Goal: Information Seeking & Learning: Learn about a topic

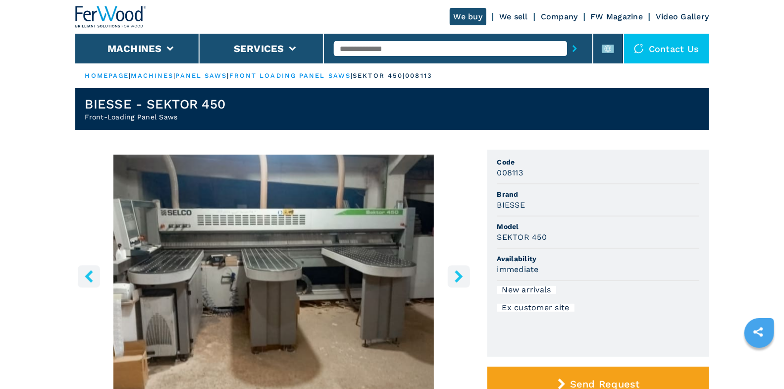
click at [432, 51] on input "text" at bounding box center [450, 48] width 233 height 15
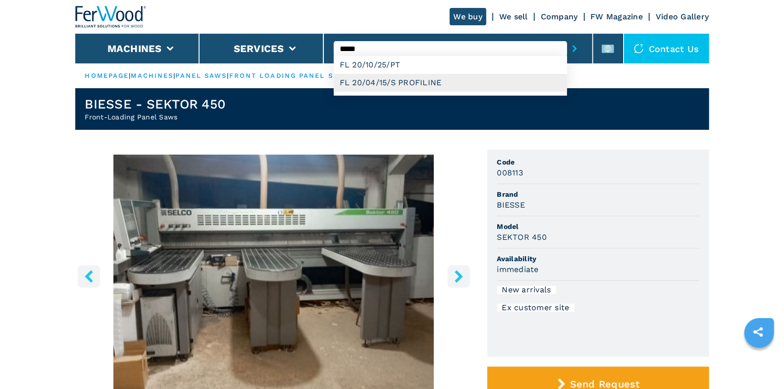
click at [439, 81] on div "FL 20/04/15/S PROFILINE" at bounding box center [450, 83] width 233 height 18
type input "**********"
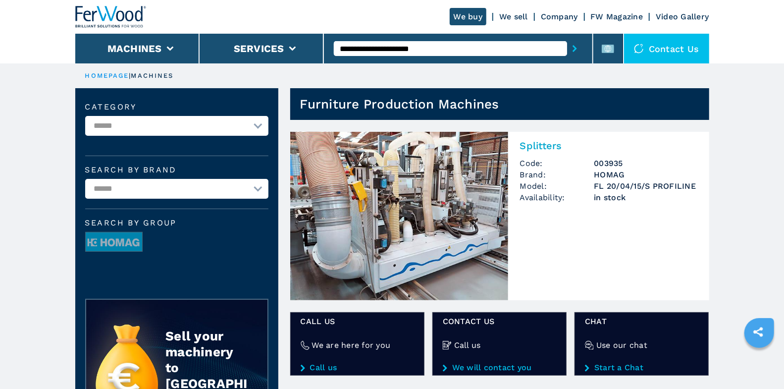
drag, startPoint x: 352, startPoint y: 49, endPoint x: 468, endPoint y: 61, distance: 116.5
click at [468, 61] on div "**********" at bounding box center [458, 49] width 269 height 30
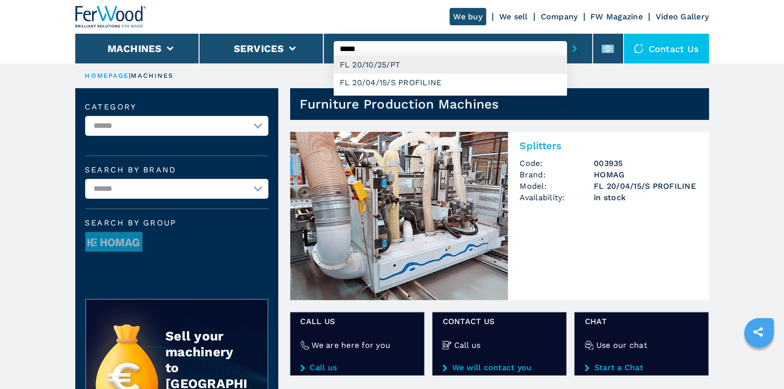
click at [411, 58] on div "FL 20/10/25/PT" at bounding box center [450, 65] width 233 height 18
type input "**********"
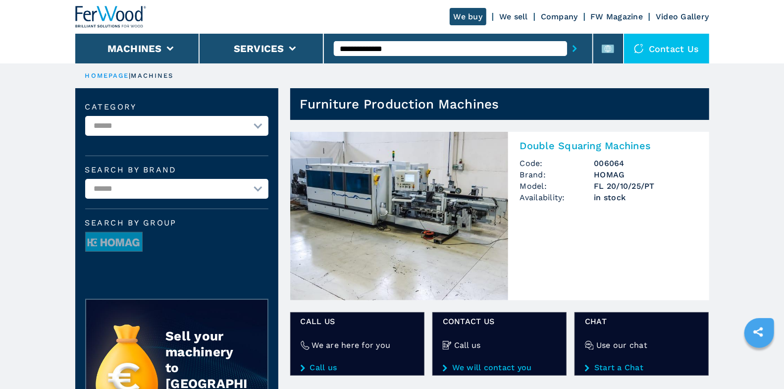
click at [447, 200] on img at bounding box center [399, 216] width 218 height 168
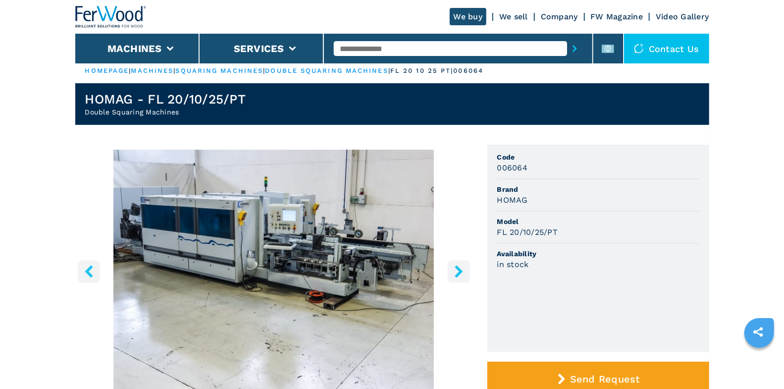
scroll to position [6, 0]
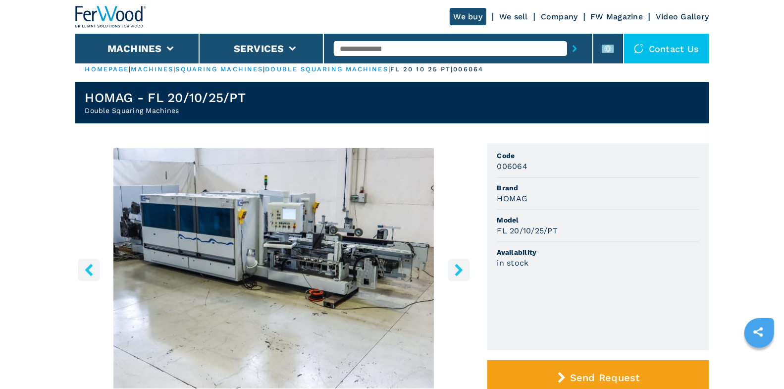
click at [327, 190] on img "Go to Slide 1" at bounding box center [273, 268] width 397 height 240
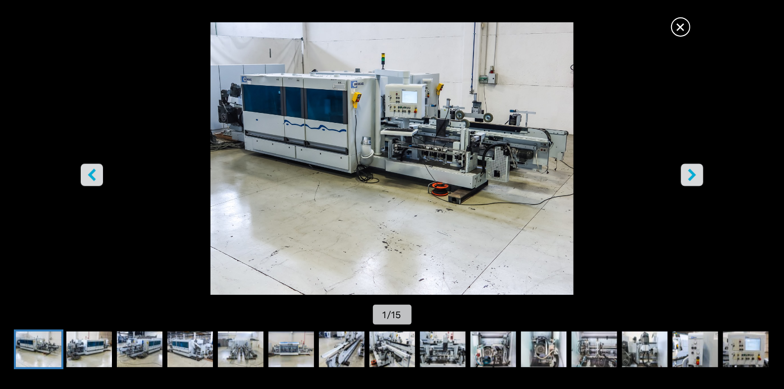
click at [692, 171] on icon "right-button" at bounding box center [692, 174] width 8 height 12
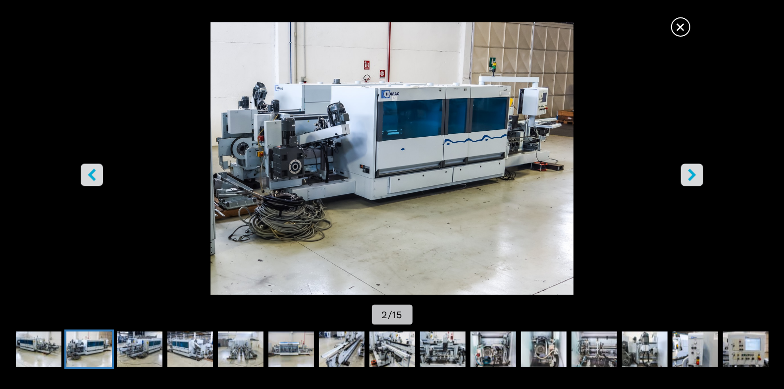
click at [98, 180] on button "left-button" at bounding box center [92, 174] width 22 height 22
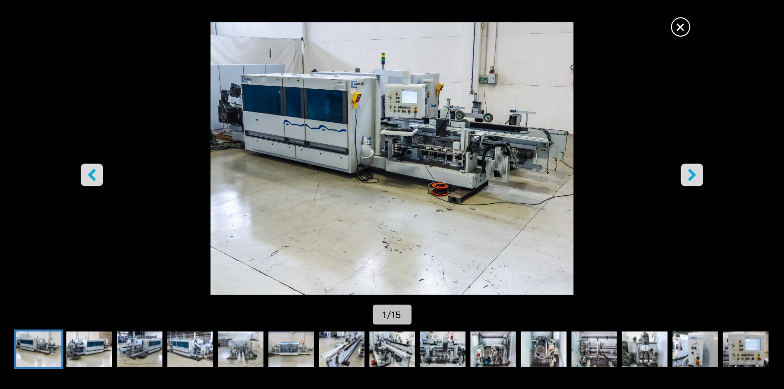
click at [694, 174] on icon "right-button" at bounding box center [692, 174] width 8 height 12
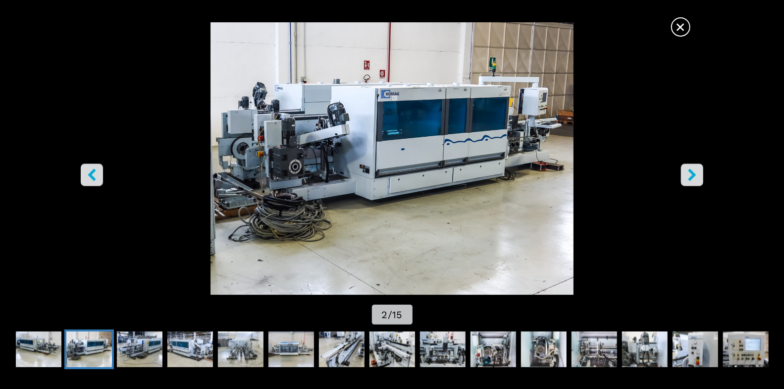
click at [693, 178] on icon "right-button" at bounding box center [692, 174] width 12 height 12
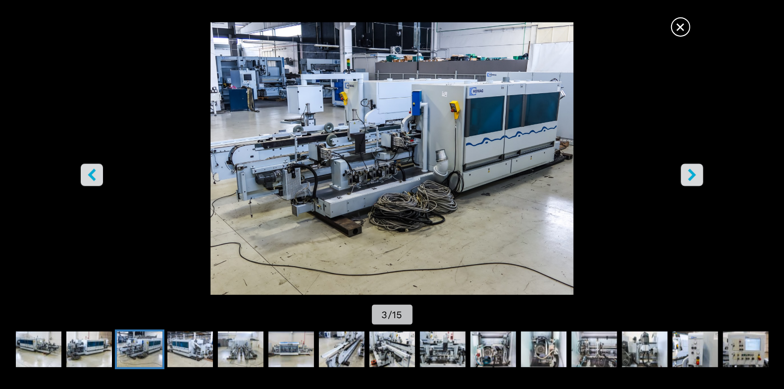
click at [693, 178] on icon "right-button" at bounding box center [692, 174] width 12 height 12
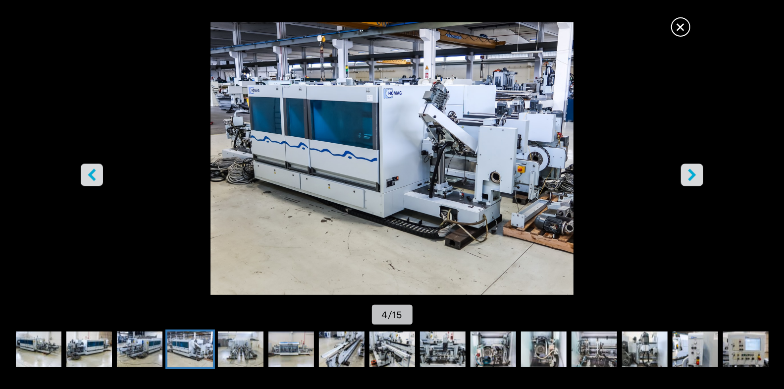
click at [693, 178] on icon "right-button" at bounding box center [692, 174] width 12 height 12
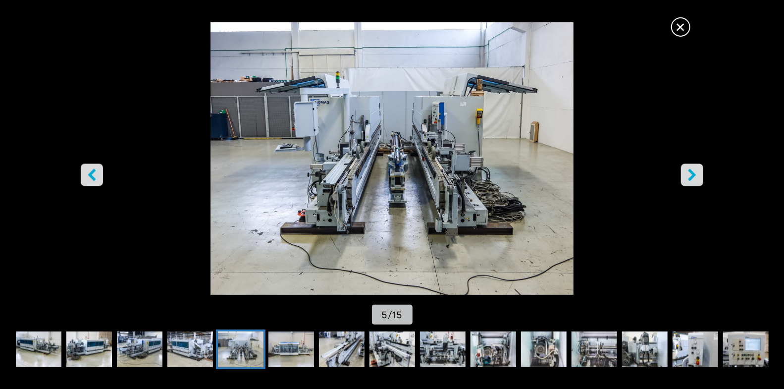
click at [693, 178] on icon "right-button" at bounding box center [692, 174] width 12 height 12
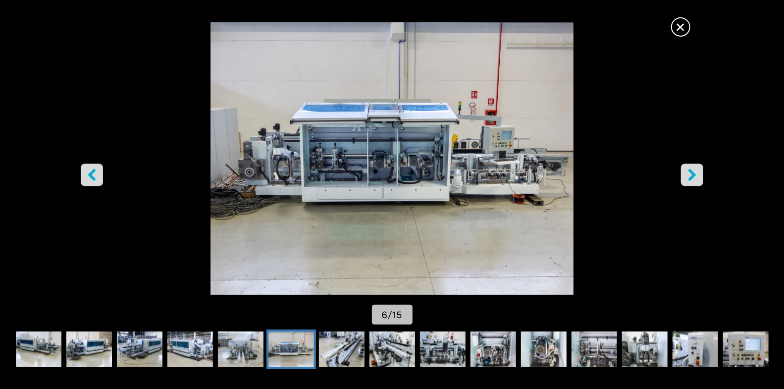
click at [693, 178] on icon "right-button" at bounding box center [692, 174] width 12 height 12
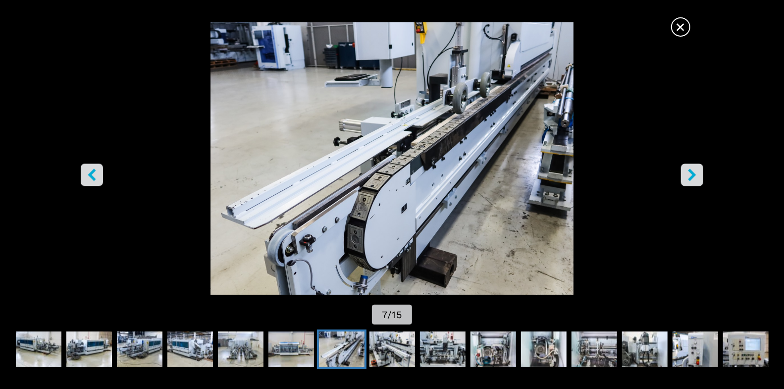
click at [691, 174] on icon "right-button" at bounding box center [692, 174] width 12 height 12
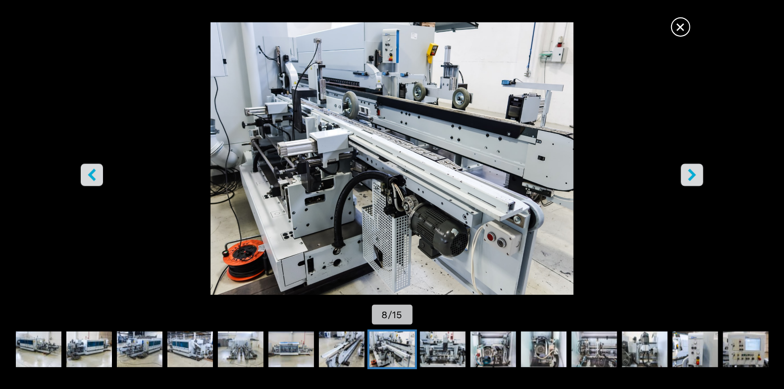
click at [695, 178] on icon "right-button" at bounding box center [692, 174] width 12 height 12
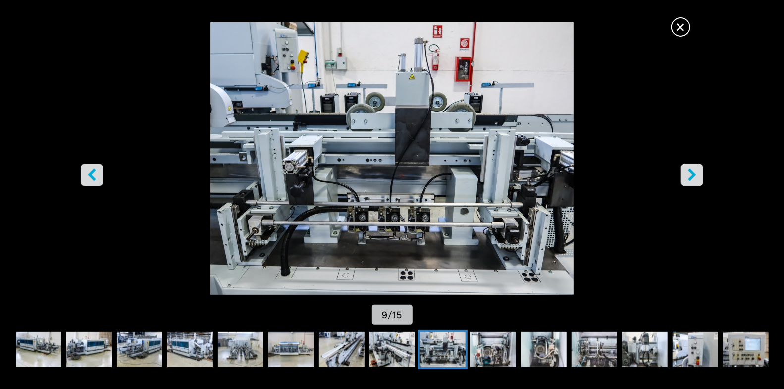
click at [102, 177] on button "left-button" at bounding box center [92, 174] width 22 height 22
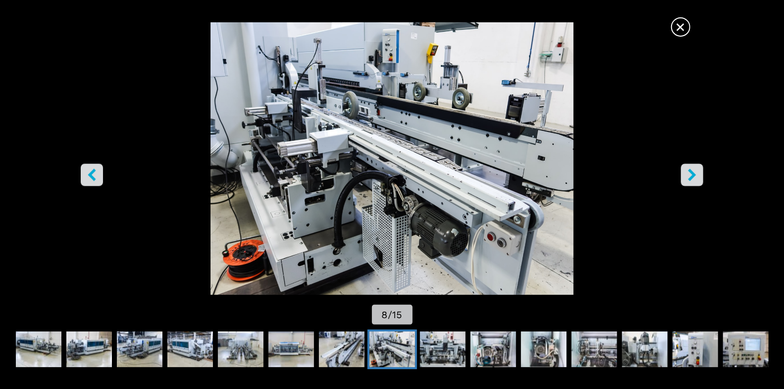
click at [695, 173] on icon "right-button" at bounding box center [692, 174] width 8 height 12
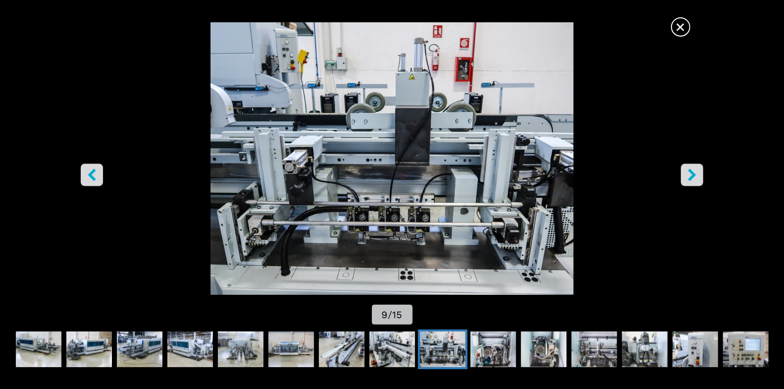
click at [694, 175] on icon "right-button" at bounding box center [692, 174] width 8 height 12
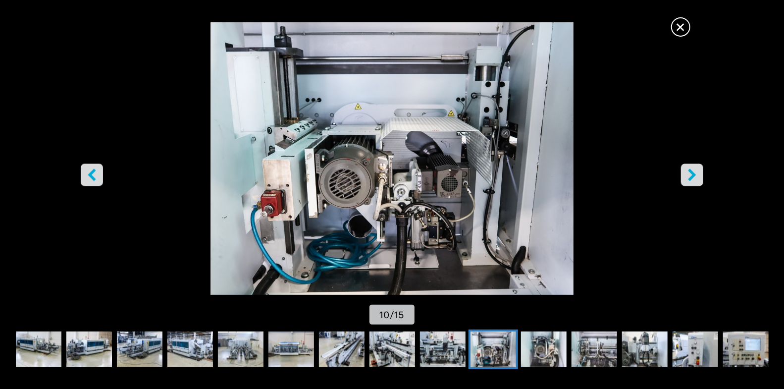
click at [694, 175] on icon "right-button" at bounding box center [692, 174] width 8 height 12
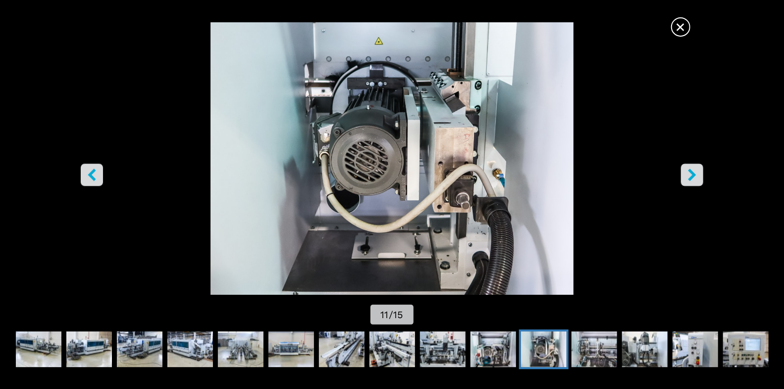
click at [694, 175] on icon "right-button" at bounding box center [692, 174] width 8 height 12
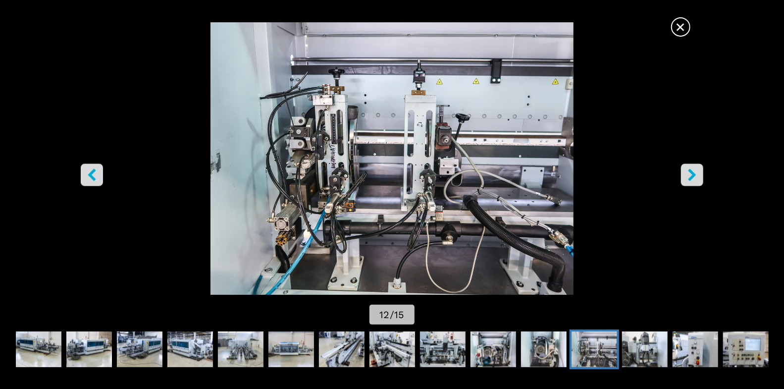
click at [694, 175] on icon "right-button" at bounding box center [692, 174] width 8 height 12
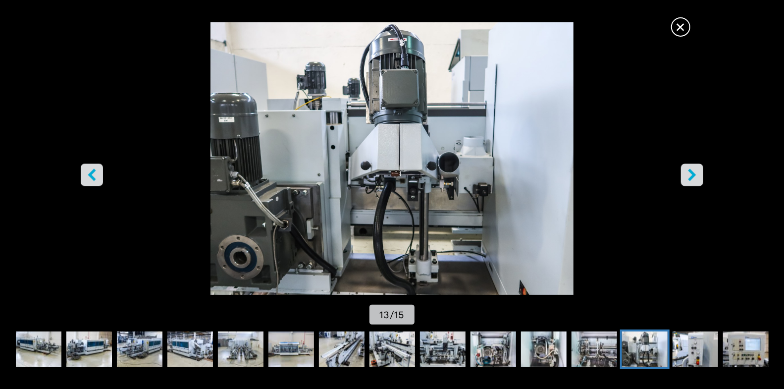
click at [694, 175] on icon "right-button" at bounding box center [692, 174] width 8 height 12
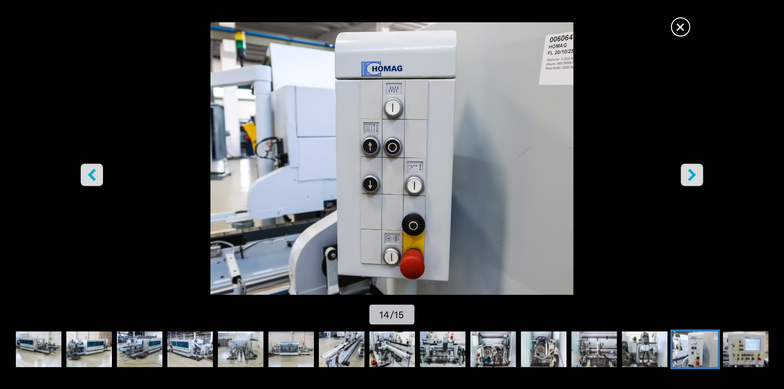
click at [694, 175] on icon "right-button" at bounding box center [692, 174] width 8 height 12
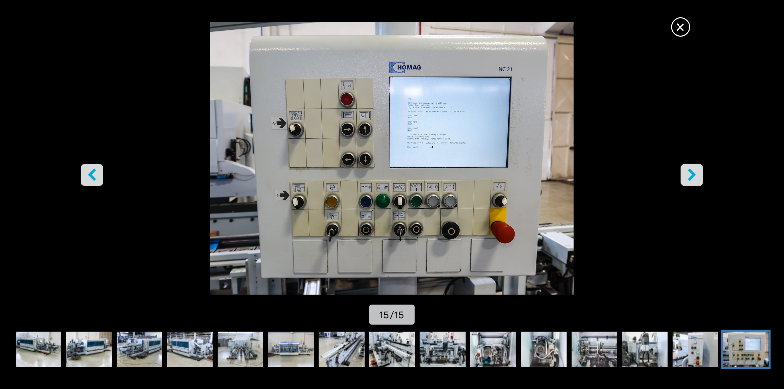
click at [694, 175] on icon "right-button" at bounding box center [692, 174] width 8 height 12
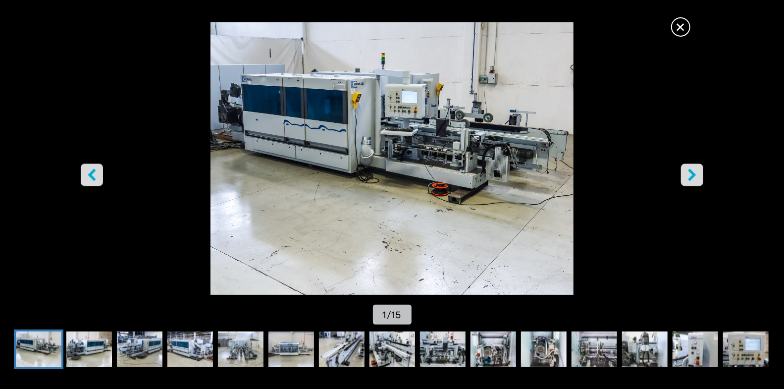
click at [694, 175] on icon "right-button" at bounding box center [692, 174] width 8 height 12
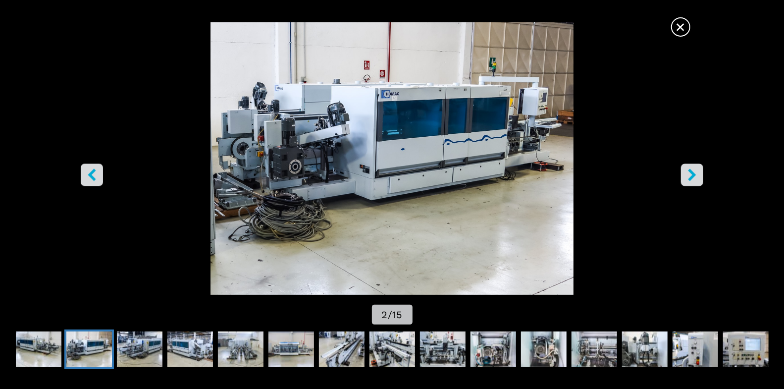
click at [681, 181] on button "right-button" at bounding box center [692, 174] width 22 height 22
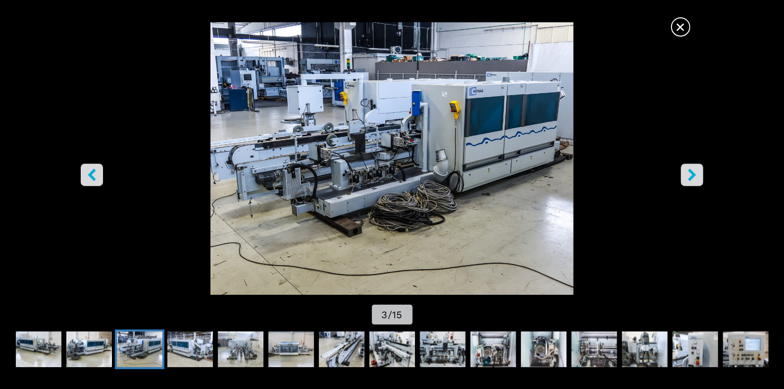
click at [689, 23] on span "×" at bounding box center [680, 24] width 17 height 17
